Goal: Transaction & Acquisition: Purchase product/service

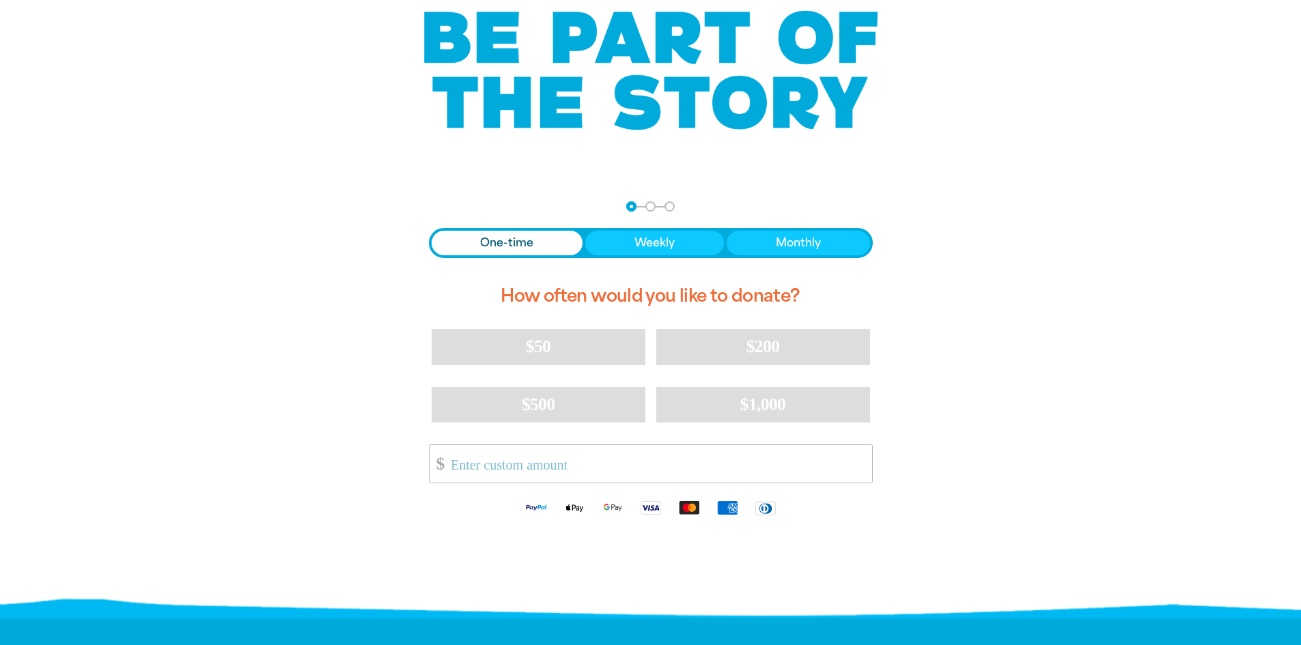
scroll to position [137, 0]
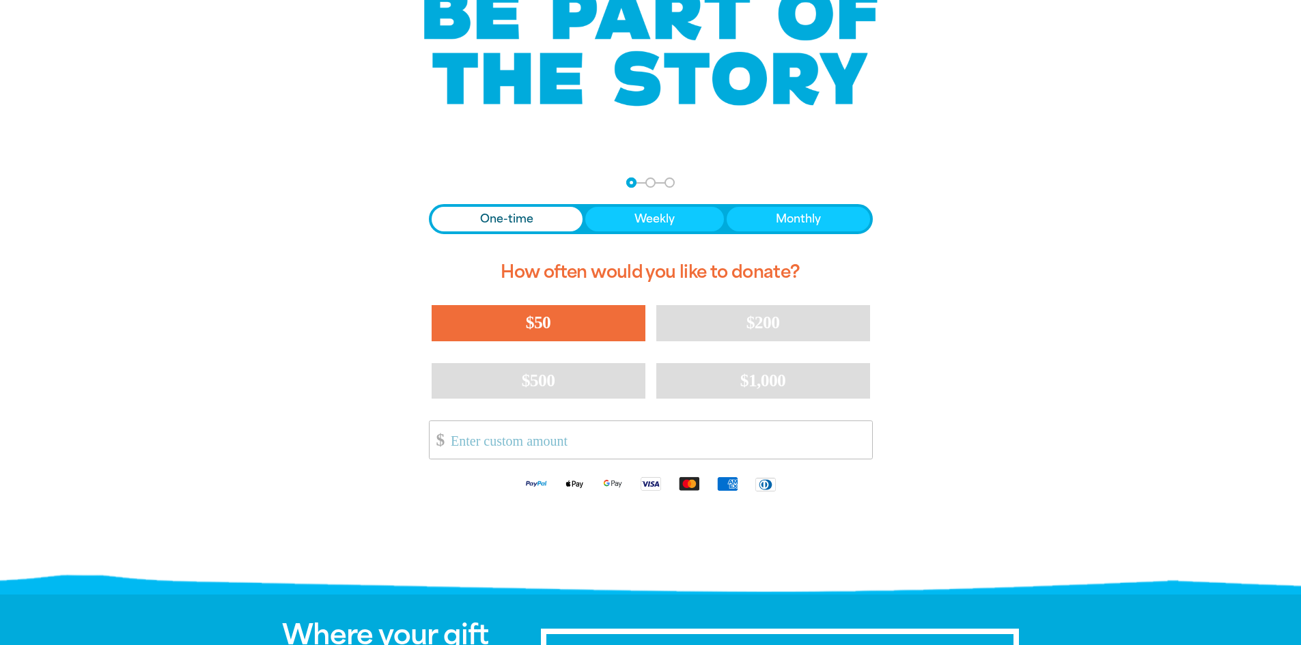
click at [503, 327] on button "$50" at bounding box center [539, 323] width 214 height 36
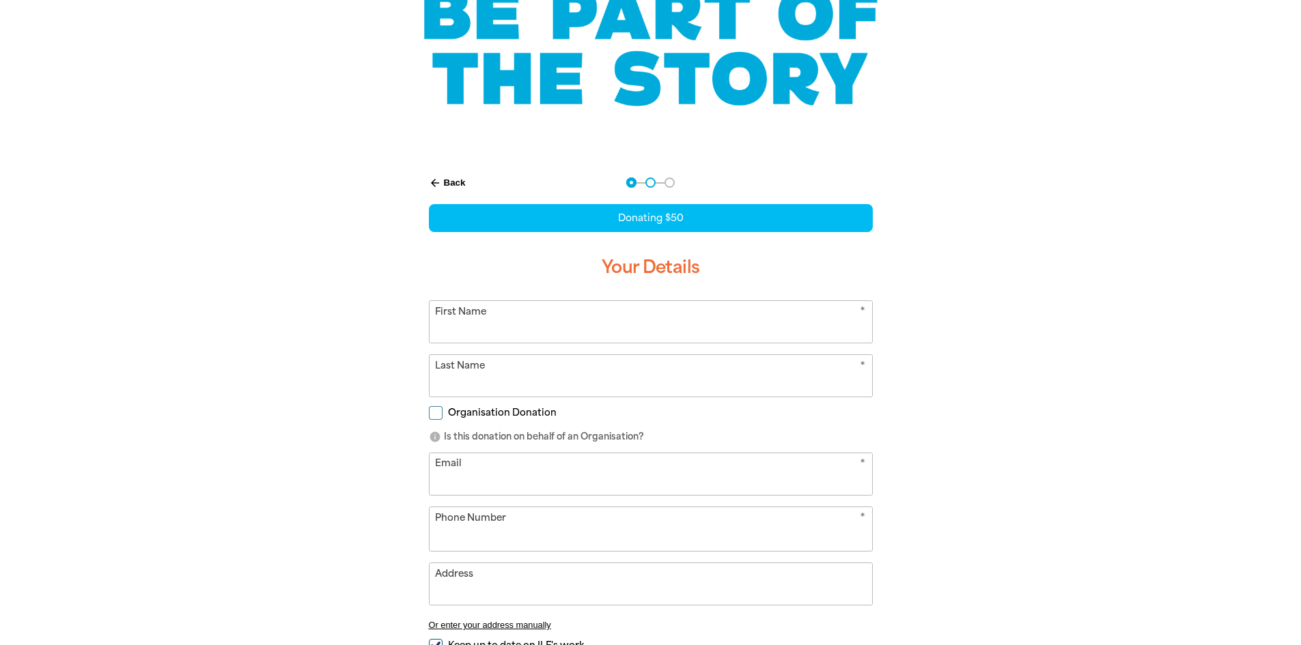
select select "AU"
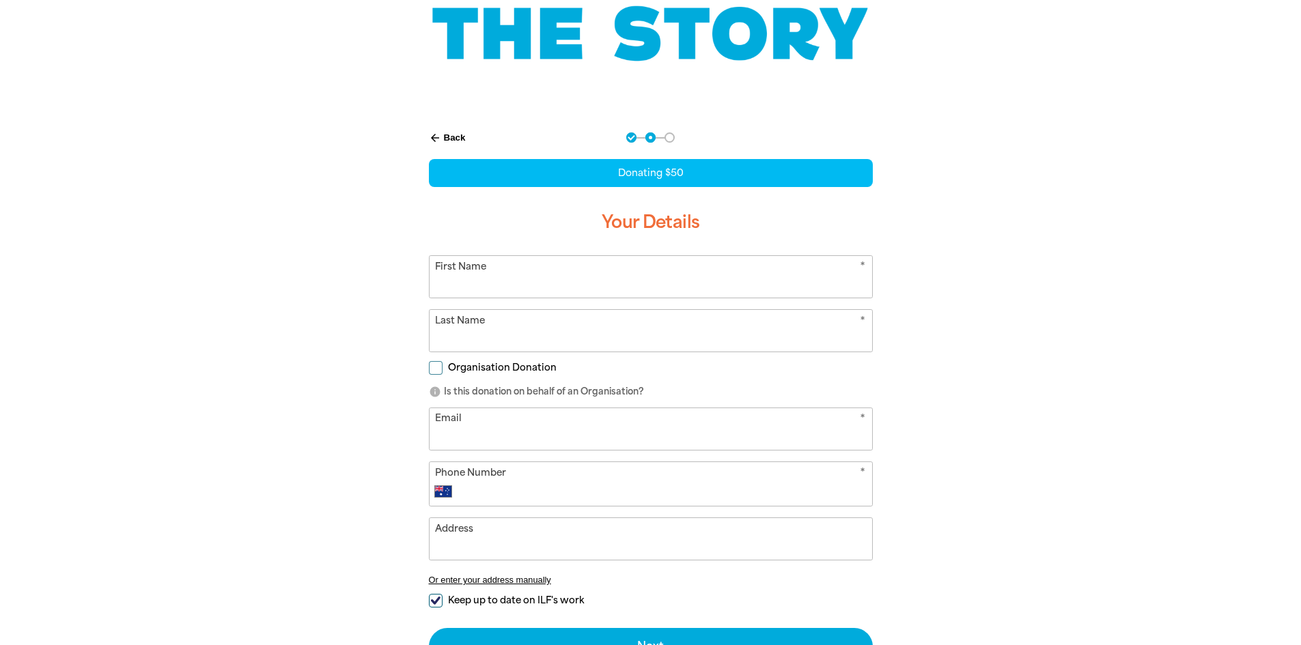
scroll to position [205, 0]
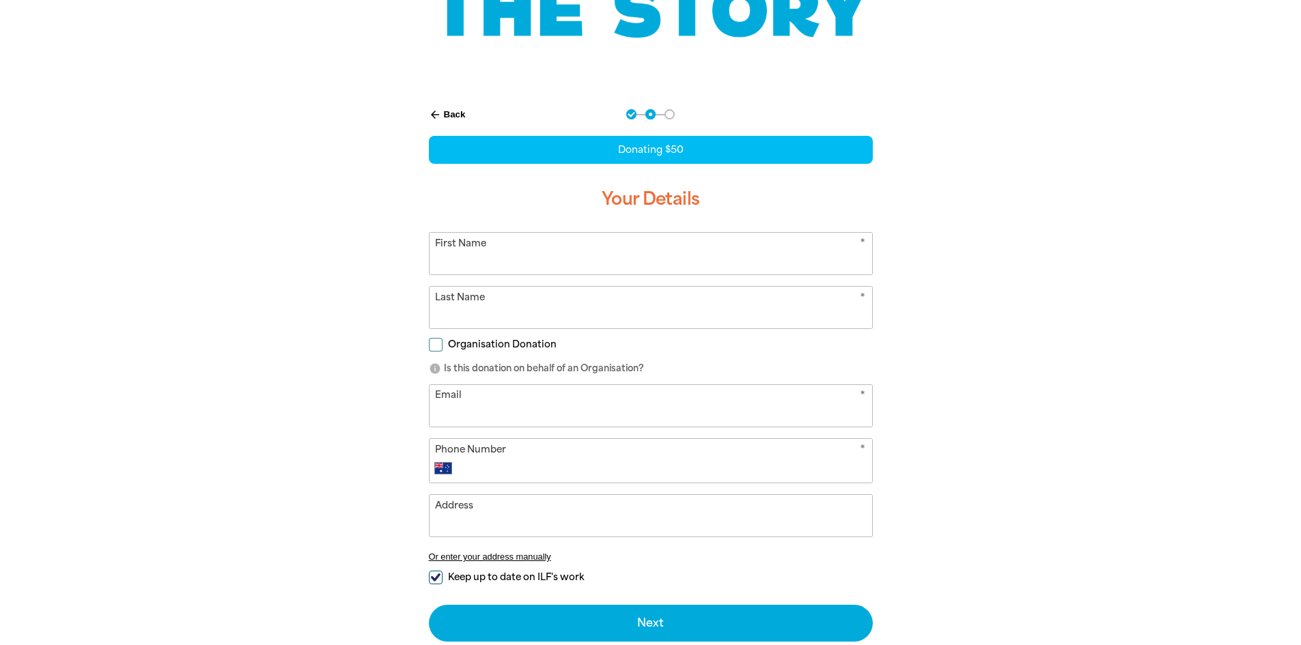
click at [531, 262] on input "First Name" at bounding box center [651, 254] width 443 height 42
type input "[PERSON_NAME]"
click at [531, 306] on input "Last Name" at bounding box center [651, 308] width 443 height 42
type input "Lawrie"
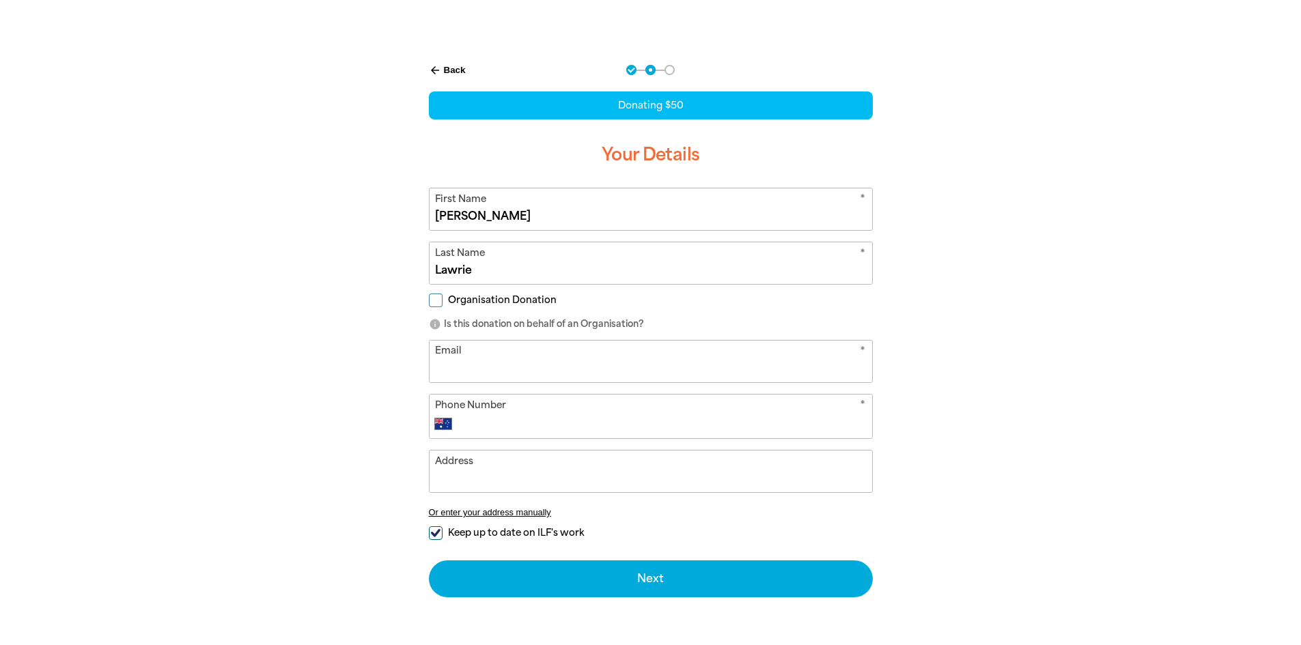
scroll to position [273, 0]
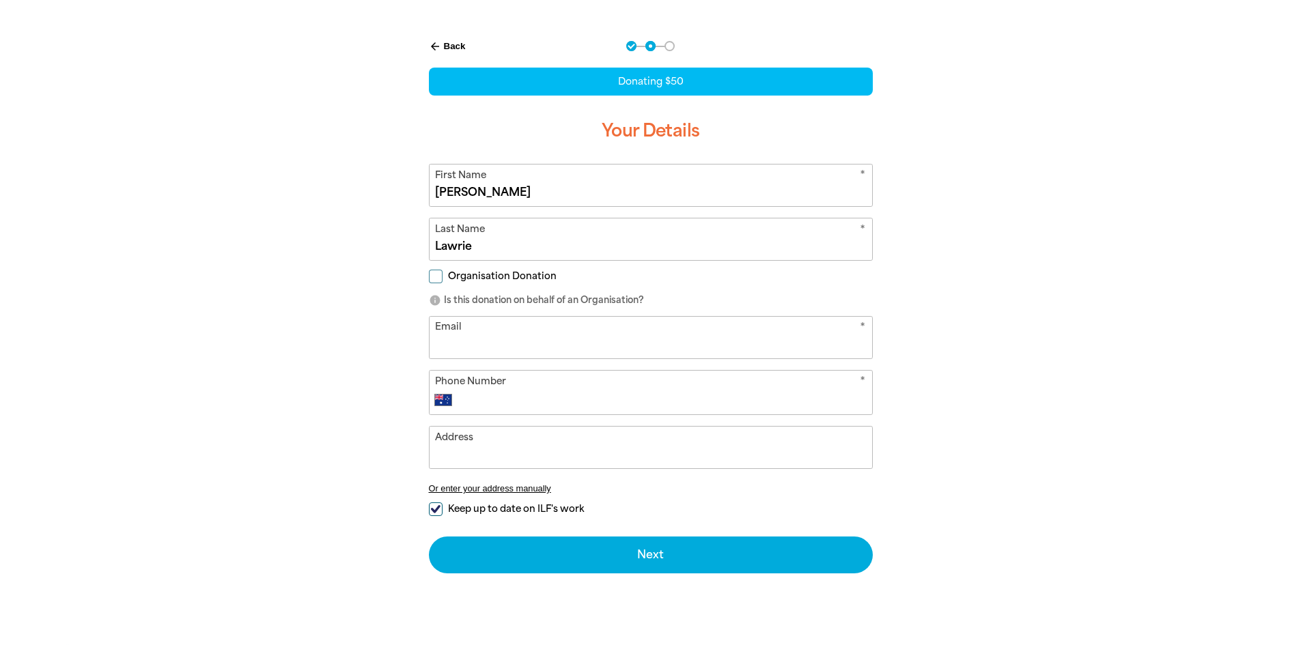
click at [496, 334] on input "Email" at bounding box center [651, 338] width 443 height 42
type input "[EMAIL_ADDRESS][DOMAIN_NAME]"
click at [536, 403] on input "Phone Number" at bounding box center [664, 400] width 404 height 16
type input "0402 746 186"
drag, startPoint x: 484, startPoint y: 197, endPoint x: 430, endPoint y: 182, distance: 55.8
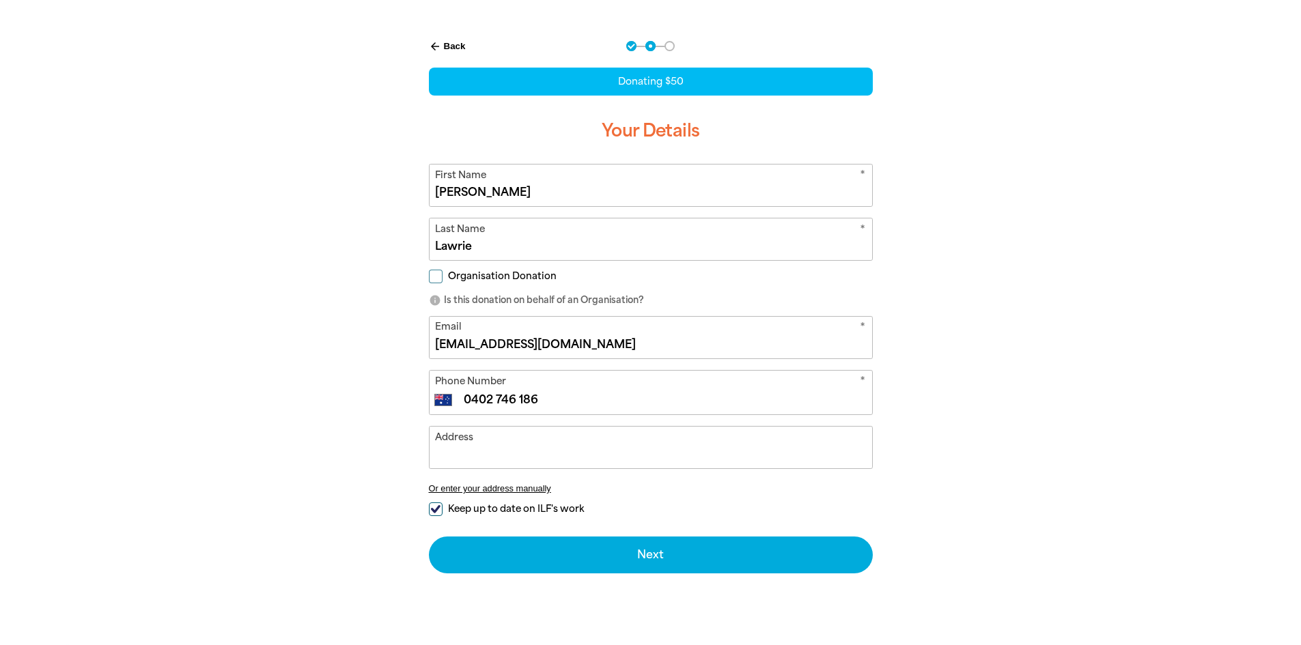
click at [430, 182] on input "[PERSON_NAME]" at bounding box center [651, 186] width 443 height 42
type input "D"
click at [402, 228] on div "arrow_back Back Step 1 Step 2 Step 3 Donating $50 Your Details * First Name D *…" at bounding box center [650, 341] width 519 height 635
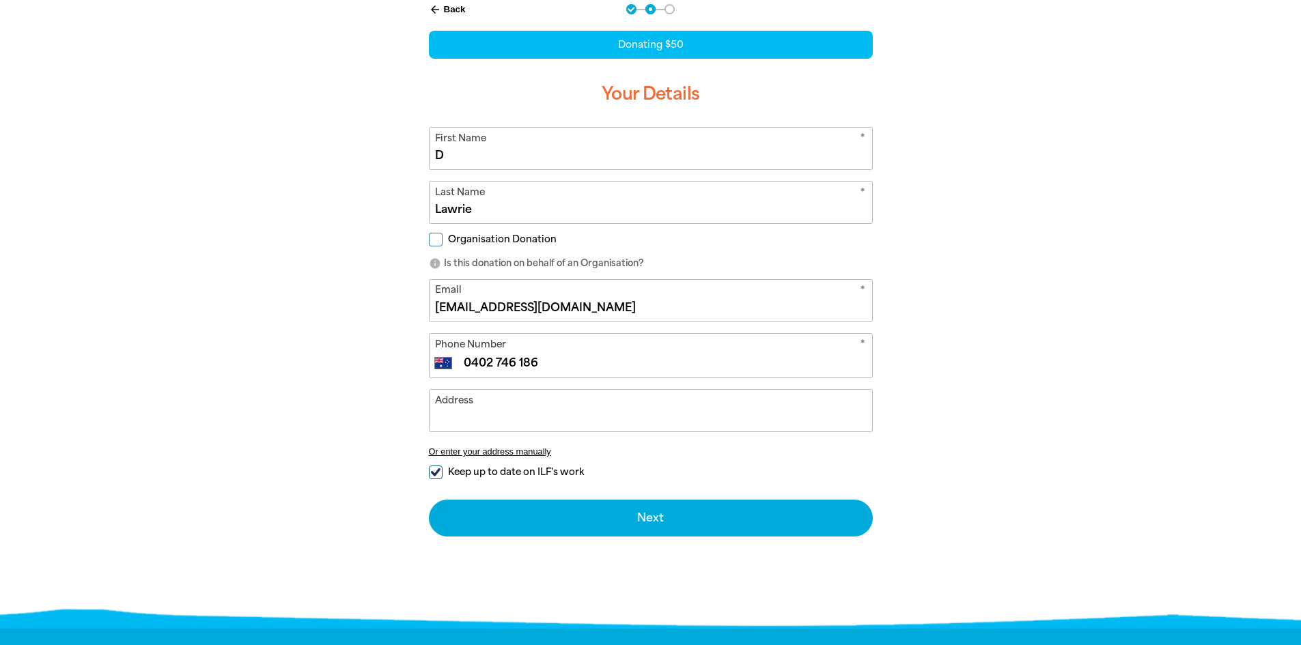
scroll to position [342, 0]
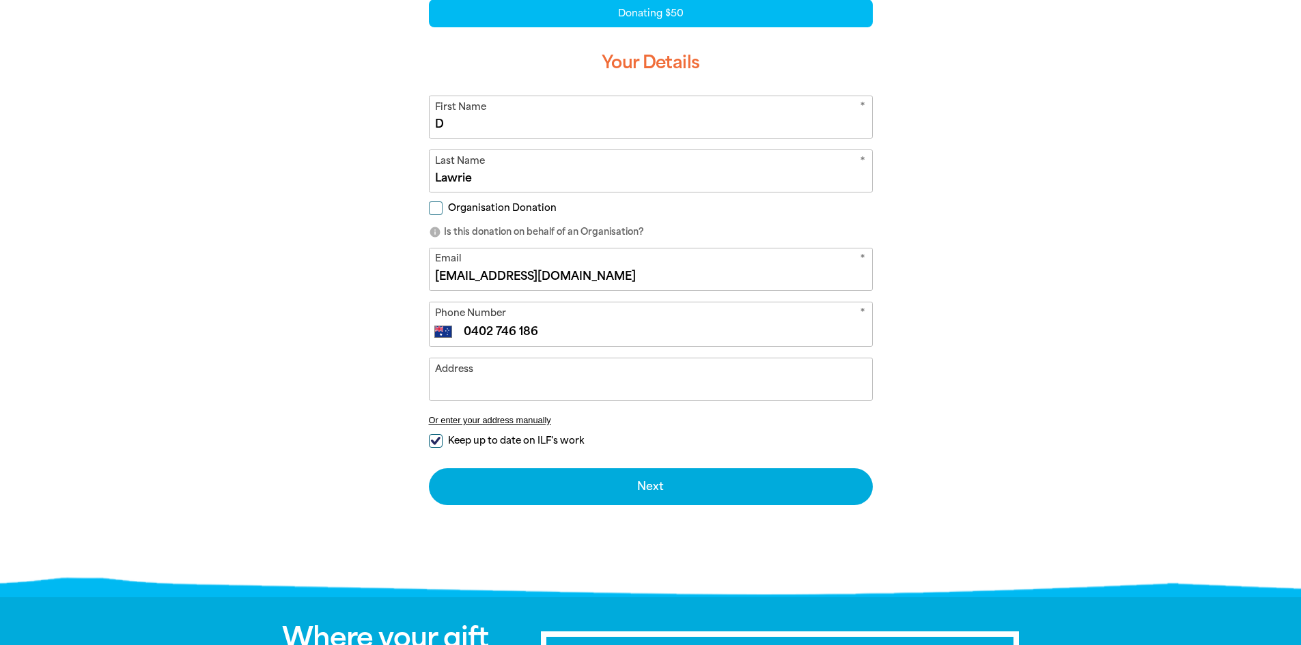
click at [492, 441] on span "Keep up to date on ILF's work" at bounding box center [516, 440] width 136 height 13
click at [443, 441] on input "Keep up to date on ILF's work" at bounding box center [436, 441] width 14 height 14
checkbox input "false"
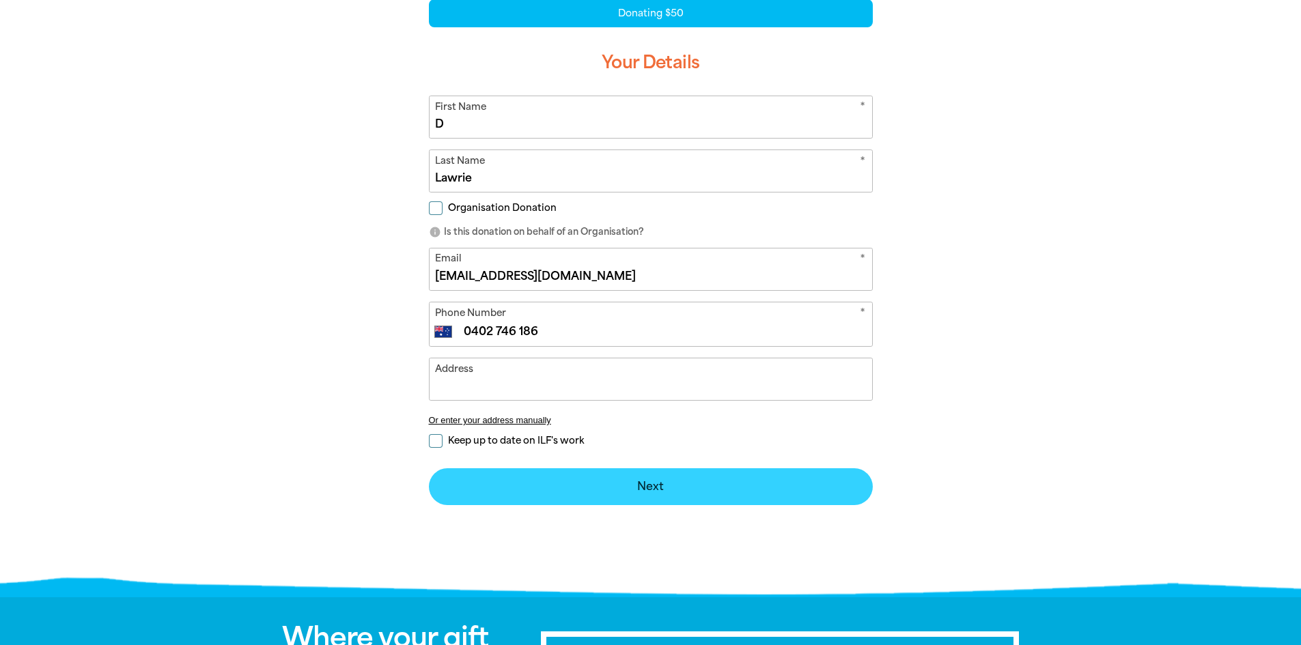
click at [518, 486] on button "Next chevron_right" at bounding box center [651, 487] width 444 height 37
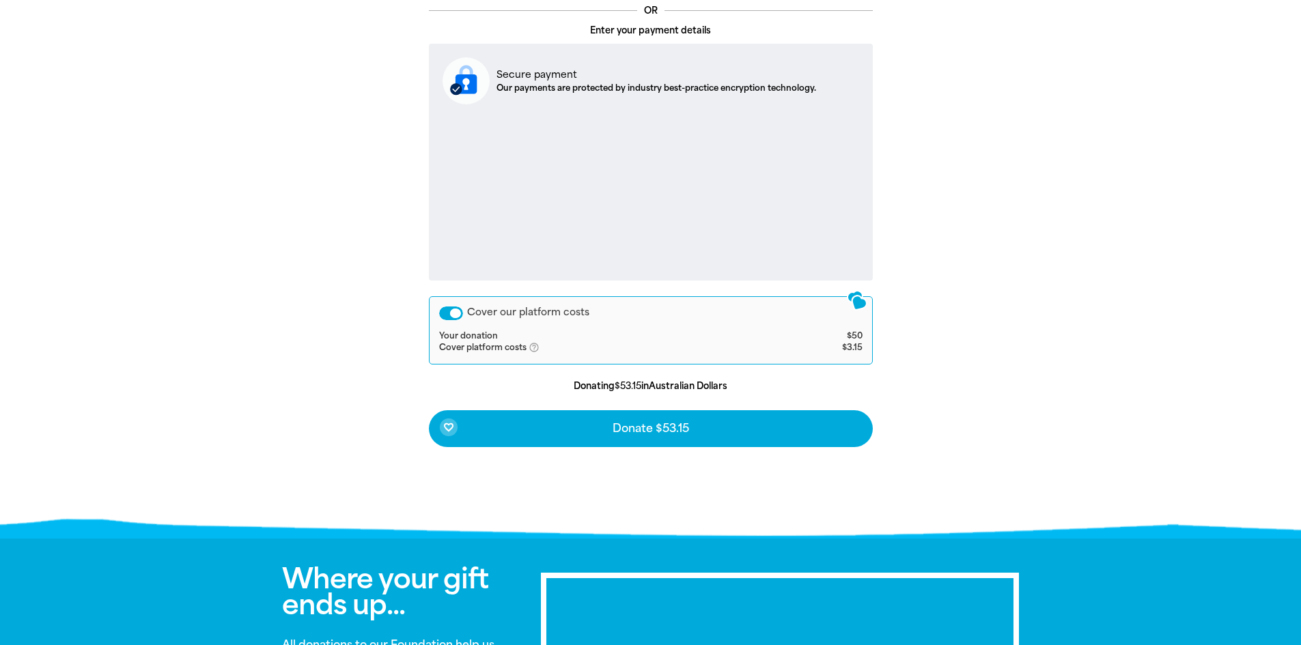
scroll to position [463, 0]
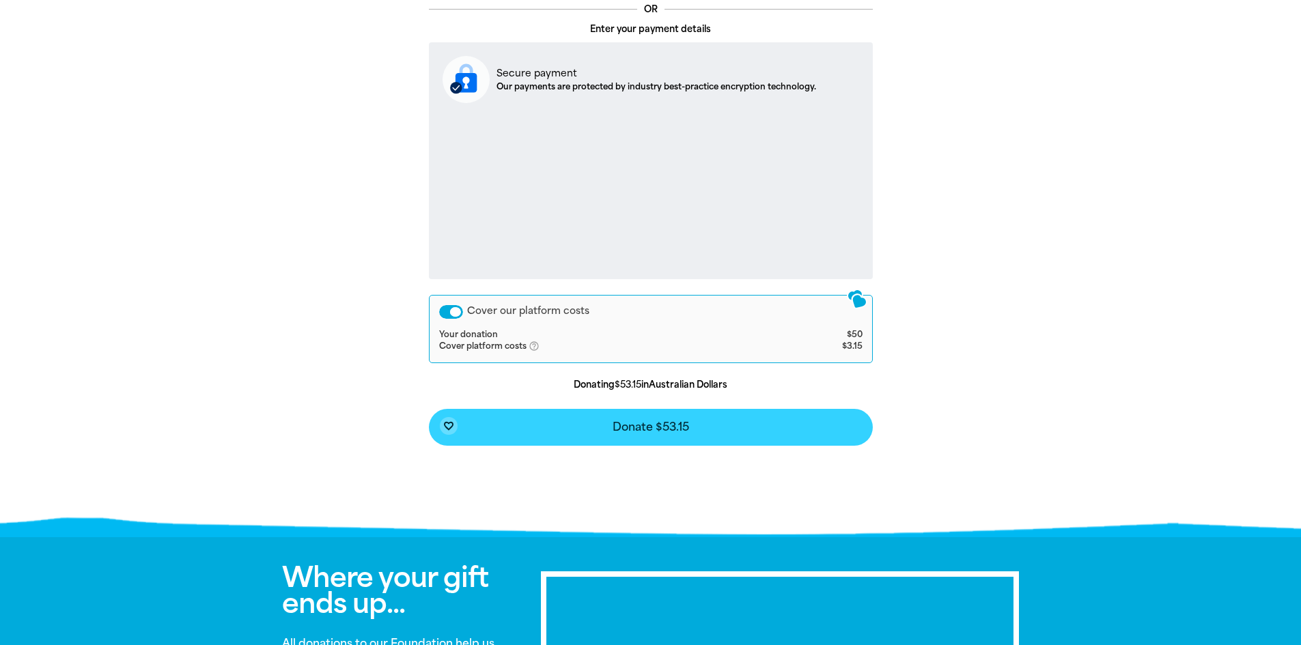
click at [619, 424] on span "Donate $53.15" at bounding box center [651, 427] width 76 height 11
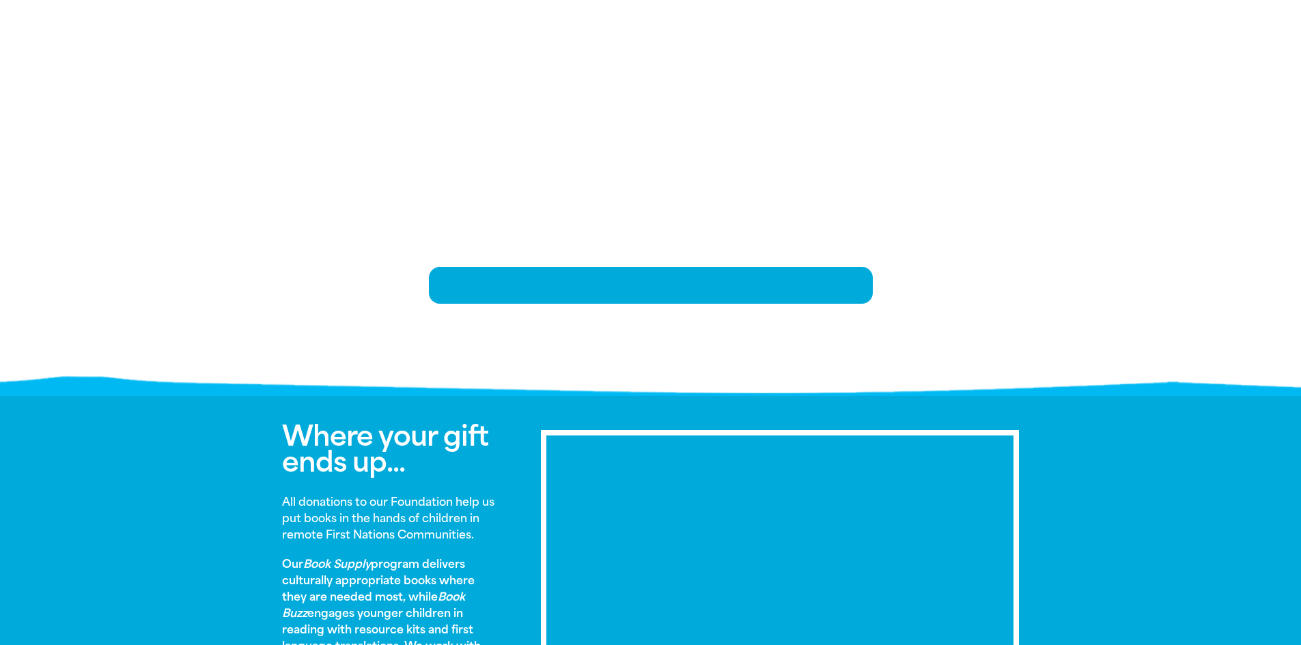
scroll to position [289, 0]
